Goal: Task Accomplishment & Management: Manage account settings

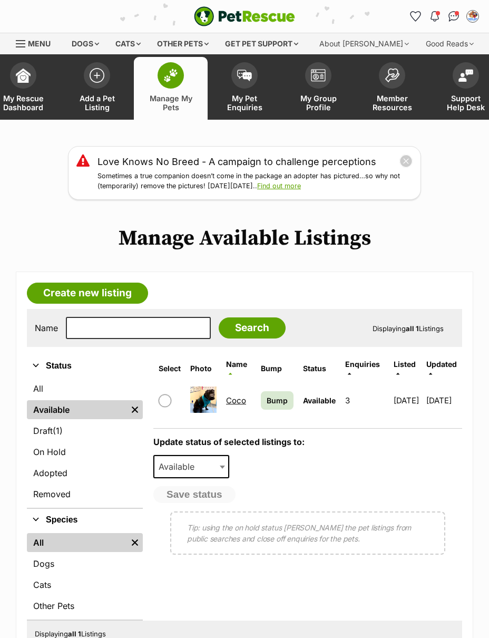
click at [80, 435] on link "Draft (1) Items" at bounding box center [85, 430] width 116 height 19
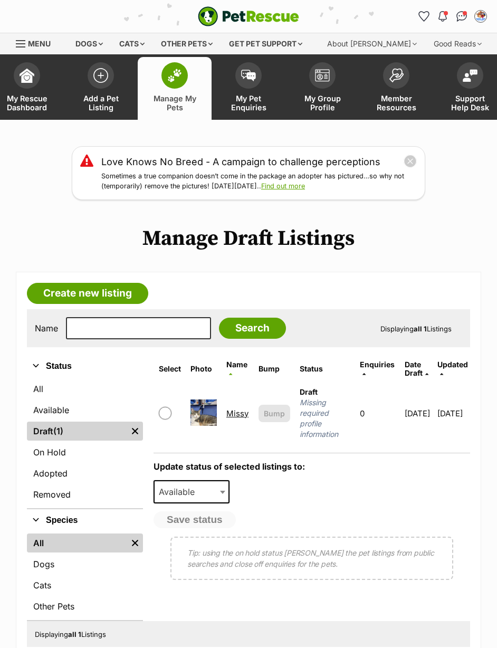
click at [237, 408] on link "Missy" at bounding box center [237, 413] width 22 height 10
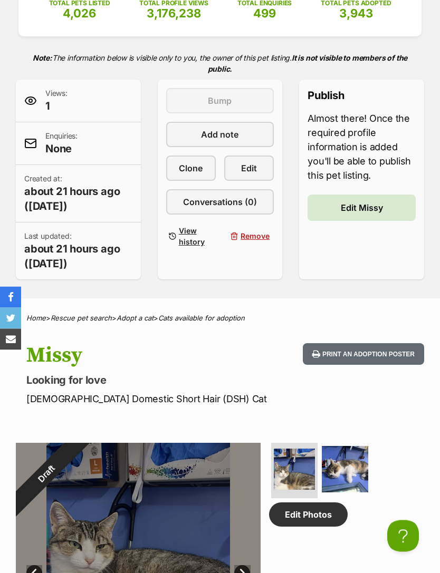
scroll to position [206, 0]
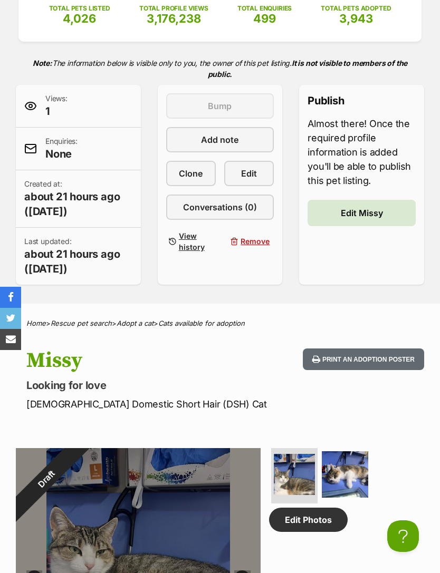
click at [248, 171] on span "Edit" at bounding box center [249, 173] width 16 height 13
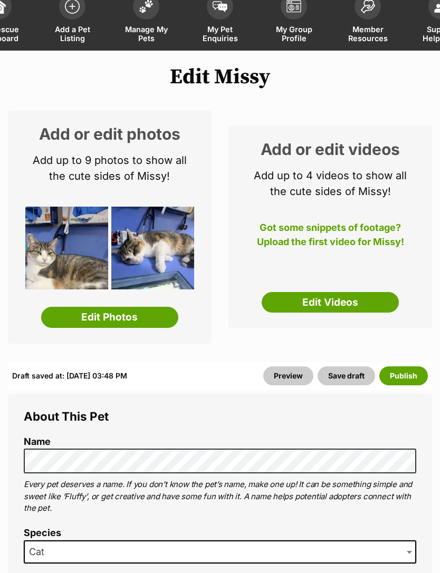
scroll to position [91, 0]
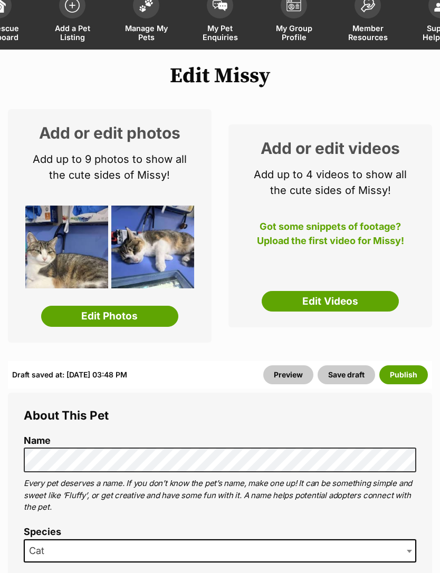
click at [407, 372] on button "Publish" at bounding box center [403, 375] width 49 height 19
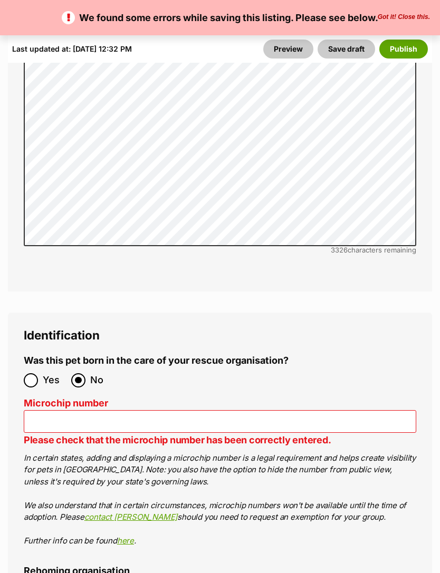
scroll to position [3620, 0]
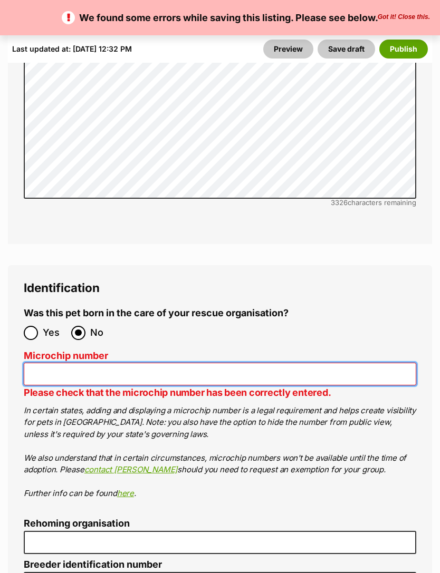
click at [377, 363] on input "Microchip number" at bounding box center [220, 374] width 392 height 23
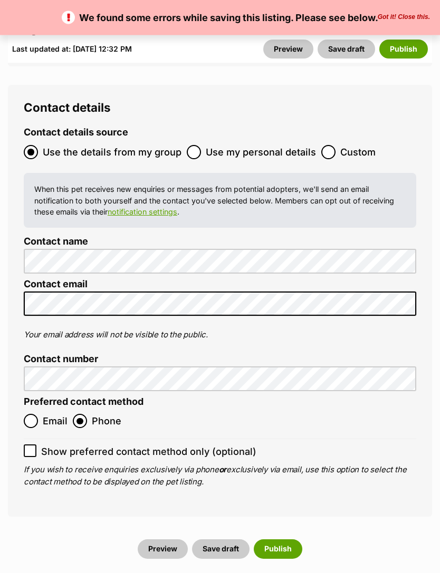
scroll to position [4347, 0]
type input "956000015673829"
click at [286, 540] on button "Publish" at bounding box center [278, 549] width 49 height 19
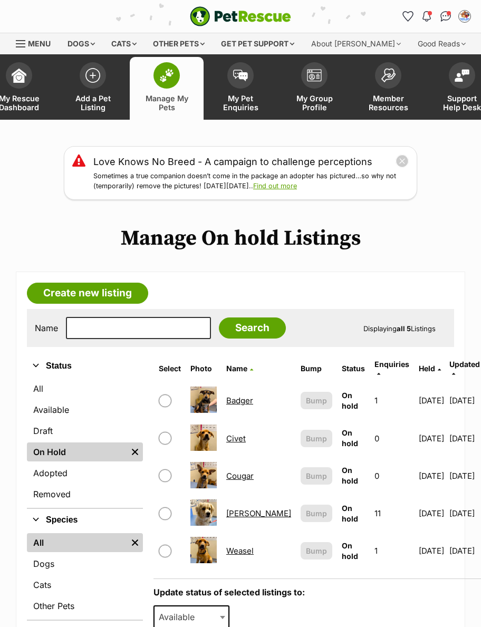
click at [54, 471] on link "Adopted" at bounding box center [85, 473] width 116 height 19
click at [51, 473] on link "Adopted" at bounding box center [85, 473] width 116 height 19
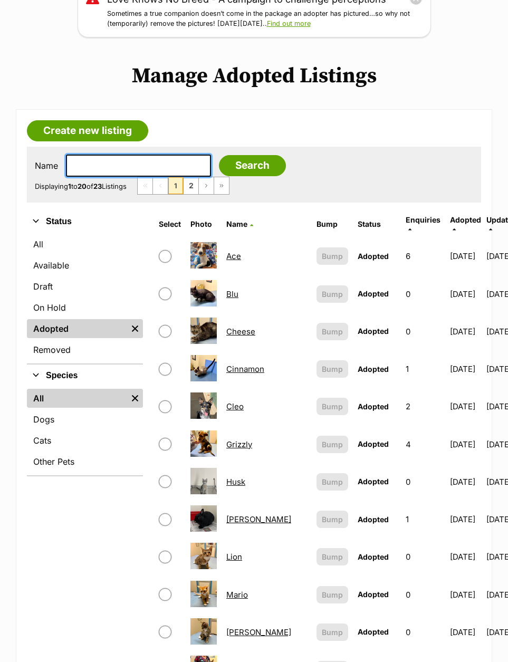
click at [107, 170] on input "text" at bounding box center [138, 166] width 145 height 22
type input "Th"
click at [227, 166] on input "Search" at bounding box center [252, 165] width 67 height 21
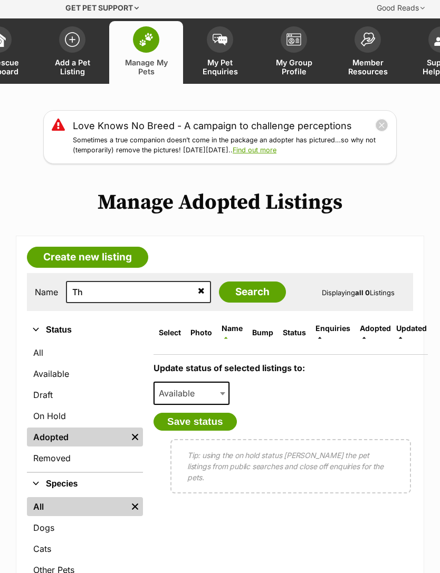
scroll to position [57, 0]
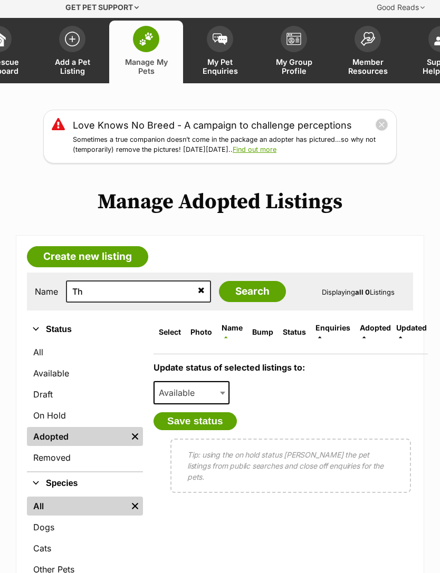
click at [222, 381] on span at bounding box center [223, 392] width 11 height 23
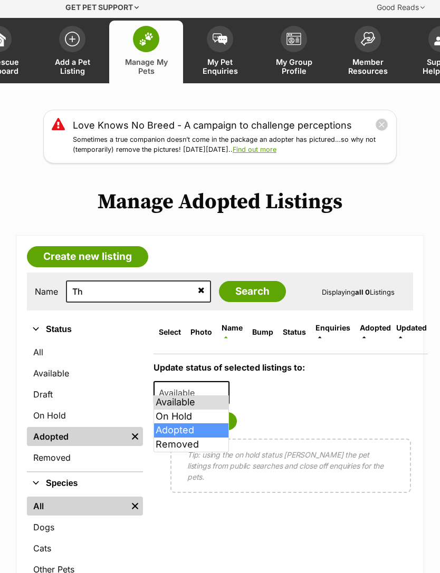
select select "rehomed"
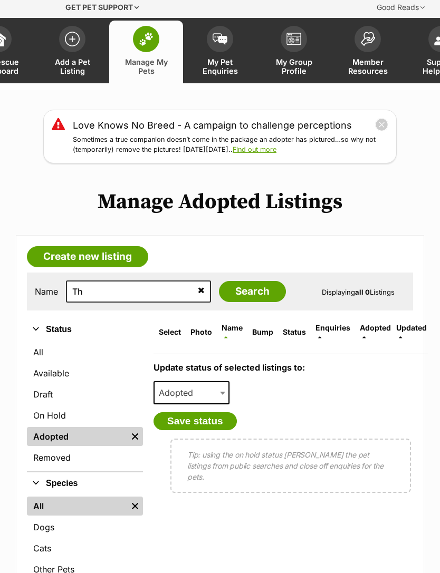
click at [242, 295] on input "Search" at bounding box center [252, 291] width 67 height 21
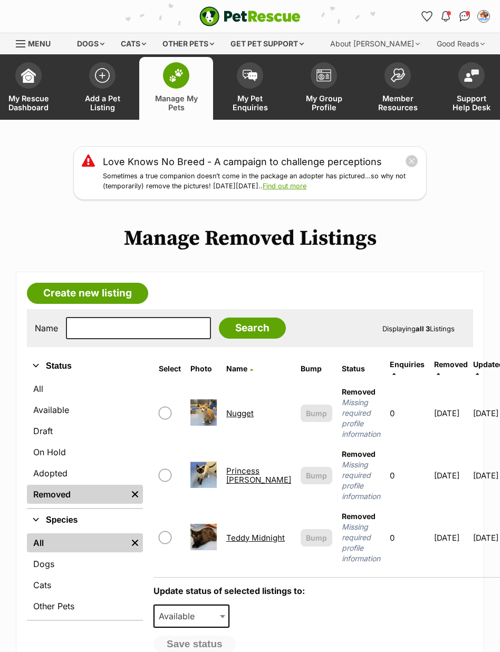
click at [76, 409] on link "Available" at bounding box center [85, 409] width 116 height 19
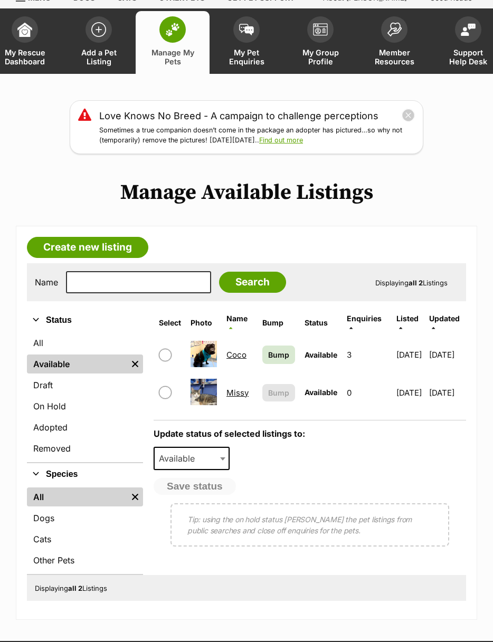
scroll to position [46, 0]
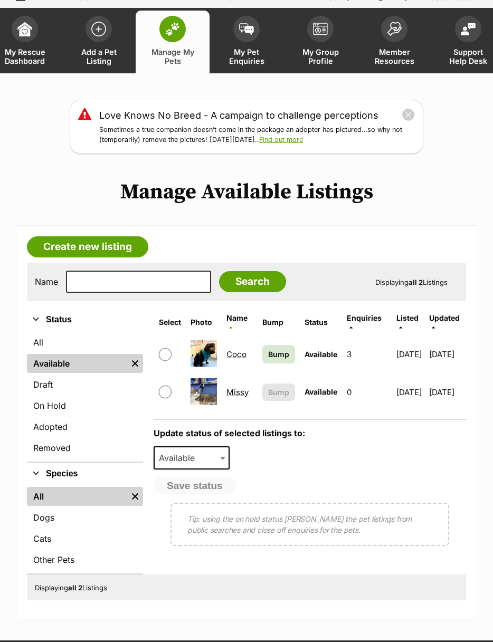
click at [42, 335] on link "All" at bounding box center [85, 342] width 116 height 19
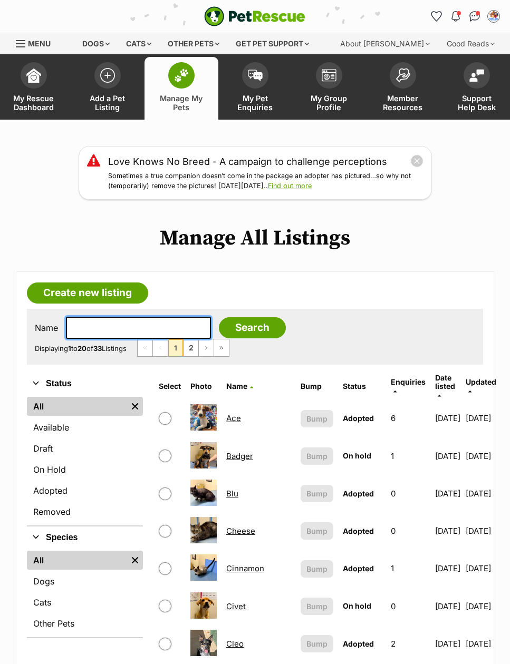
click at [98, 326] on input "text" at bounding box center [138, 328] width 145 height 22
type input "Theo"
click at [227, 329] on input "Search" at bounding box center [252, 327] width 67 height 21
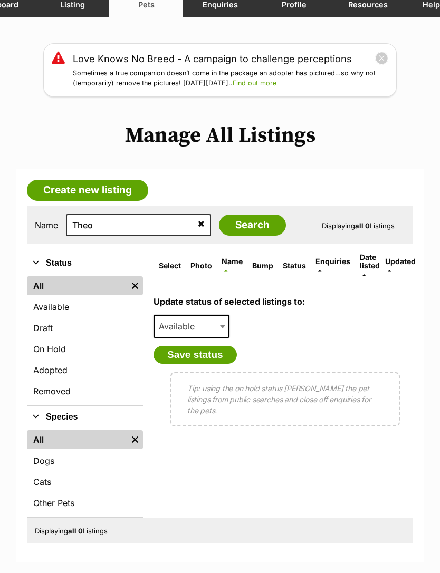
scroll to position [123, 0]
